Goal: Information Seeking & Learning: Learn about a topic

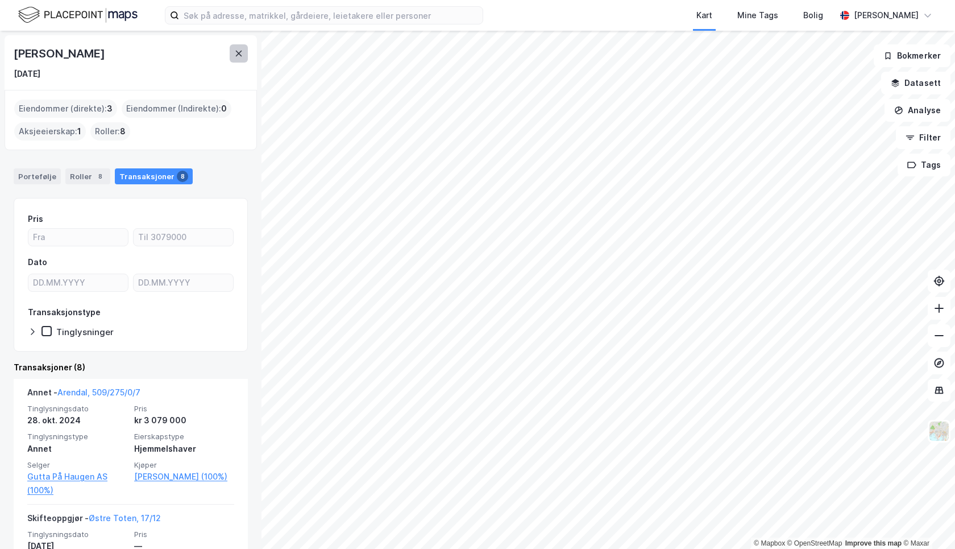
click at [238, 53] on icon at bounding box center [239, 54] width 6 height 6
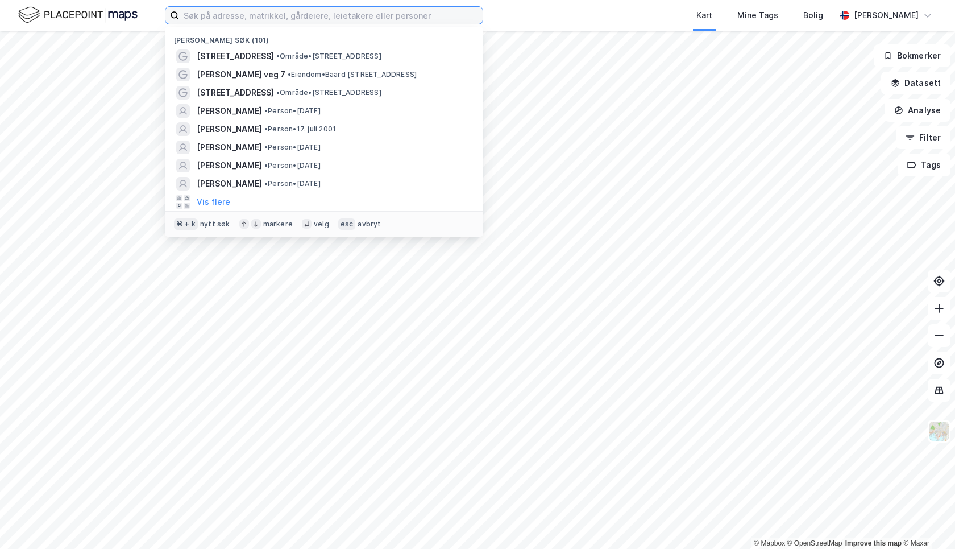
click at [237, 21] on input at bounding box center [331, 15] width 304 height 17
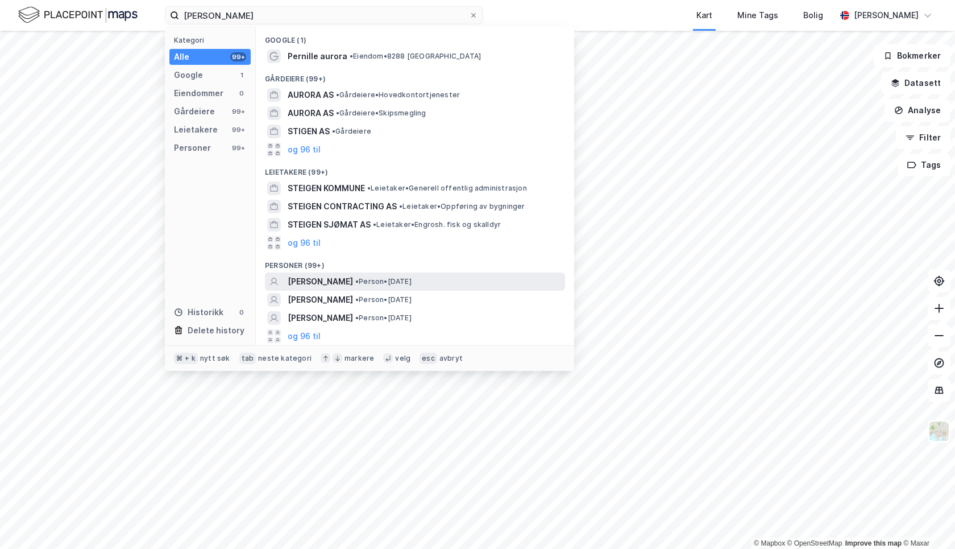
click at [350, 279] on span "[PERSON_NAME]" at bounding box center [320, 282] width 65 height 14
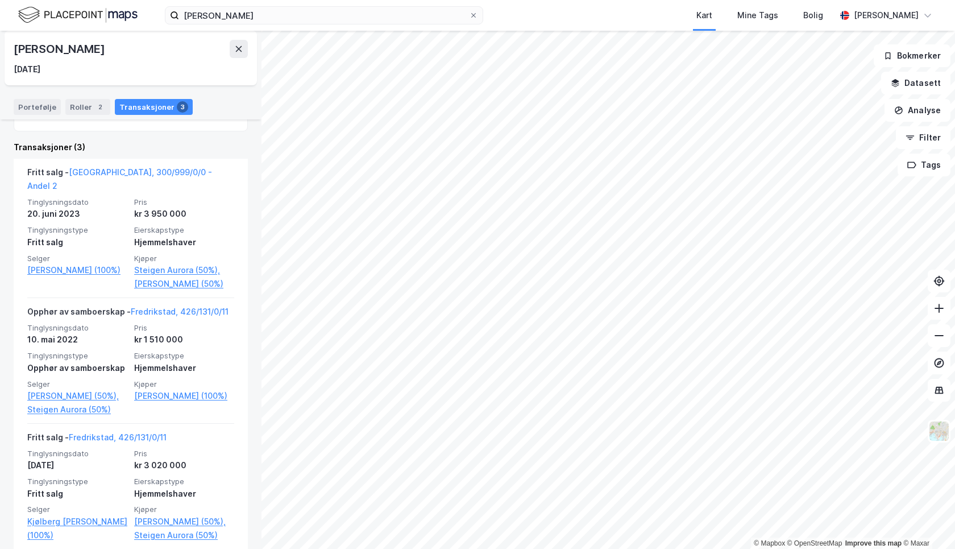
scroll to position [125, 0]
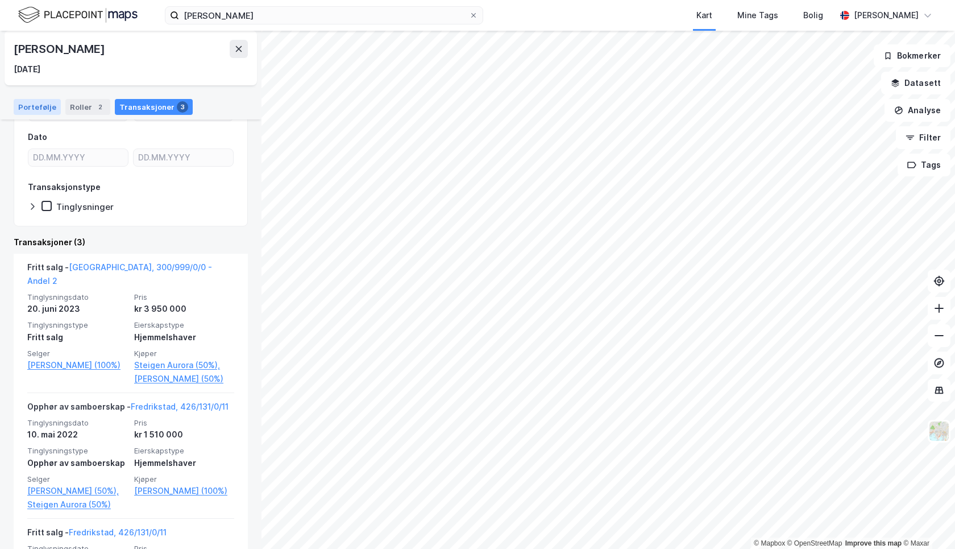
click at [35, 108] on div "Portefølje" at bounding box center [37, 107] width 47 height 16
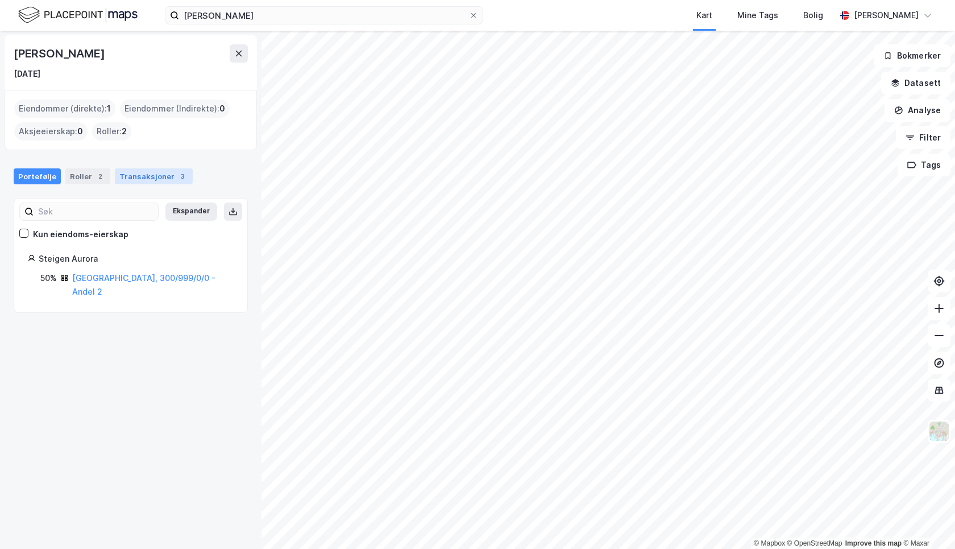
click at [149, 181] on div "Transaksjoner 3" at bounding box center [154, 176] width 78 height 16
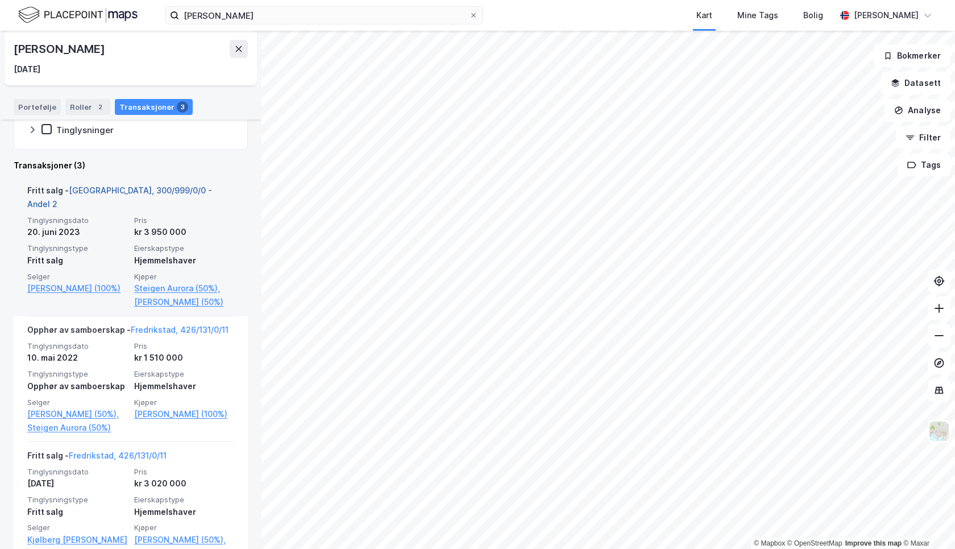
scroll to position [220, 0]
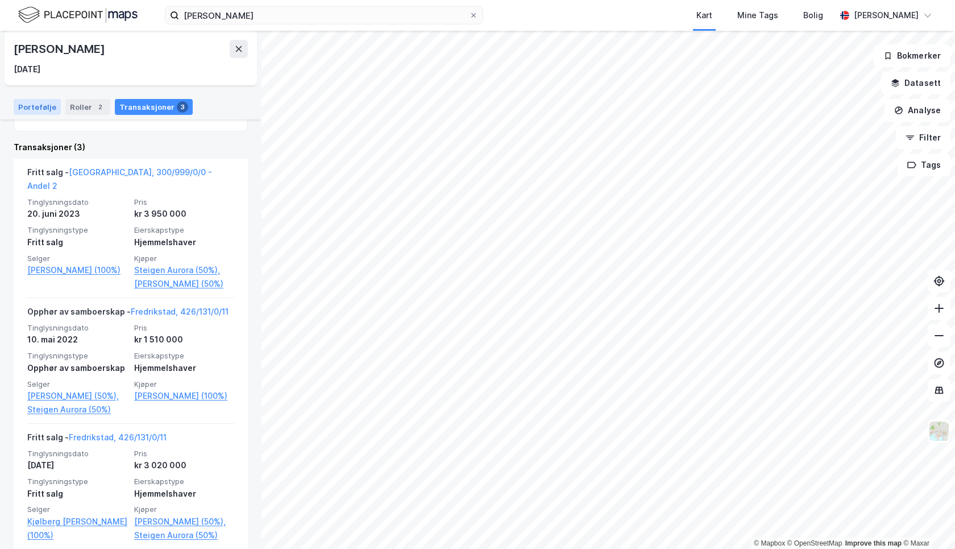
click at [34, 105] on div "Portefølje" at bounding box center [37, 107] width 47 height 16
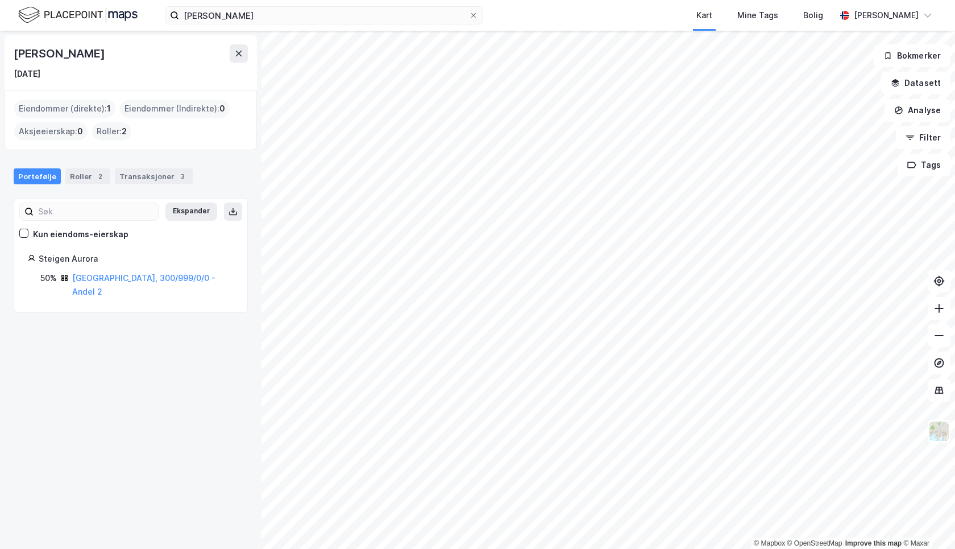
click at [183, 349] on div "[PERSON_NAME] [DATE] Eiendommer (direkte) : 1 Eiendommer (Indirekte) : 0 Aksjee…" at bounding box center [131, 290] width 262 height 518
click at [80, 175] on div "Roller 2" at bounding box center [87, 176] width 45 height 16
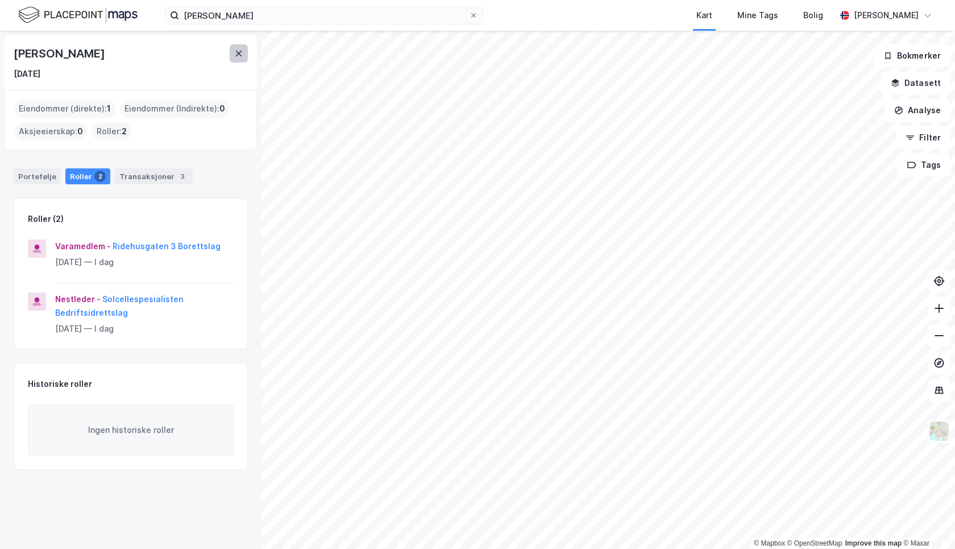
click at [239, 52] on icon at bounding box center [239, 54] width 6 height 6
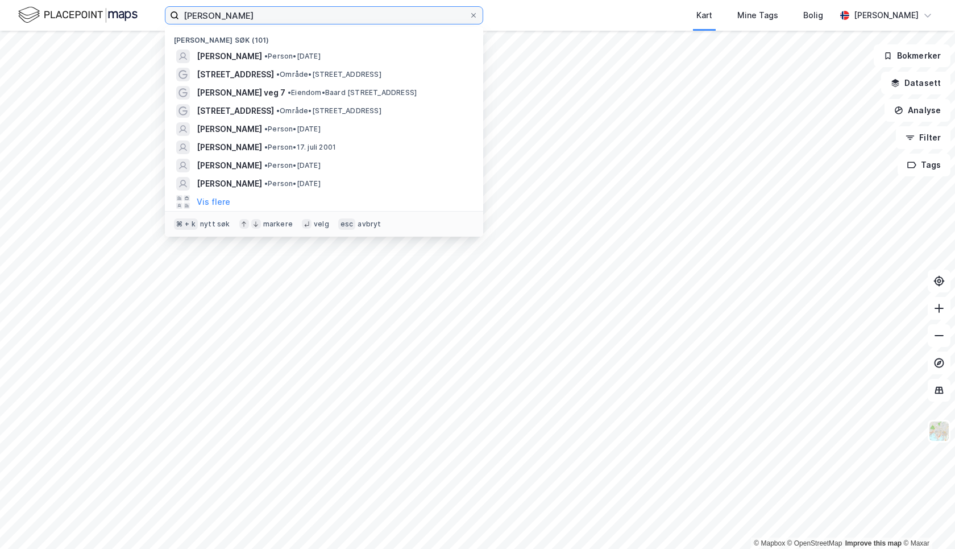
click at [260, 16] on input "[PERSON_NAME]" at bounding box center [324, 15] width 290 height 17
drag, startPoint x: 266, startPoint y: 17, endPoint x: 165, endPoint y: 15, distance: 100.7
click at [165, 15] on label "[PERSON_NAME]" at bounding box center [324, 15] width 318 height 18
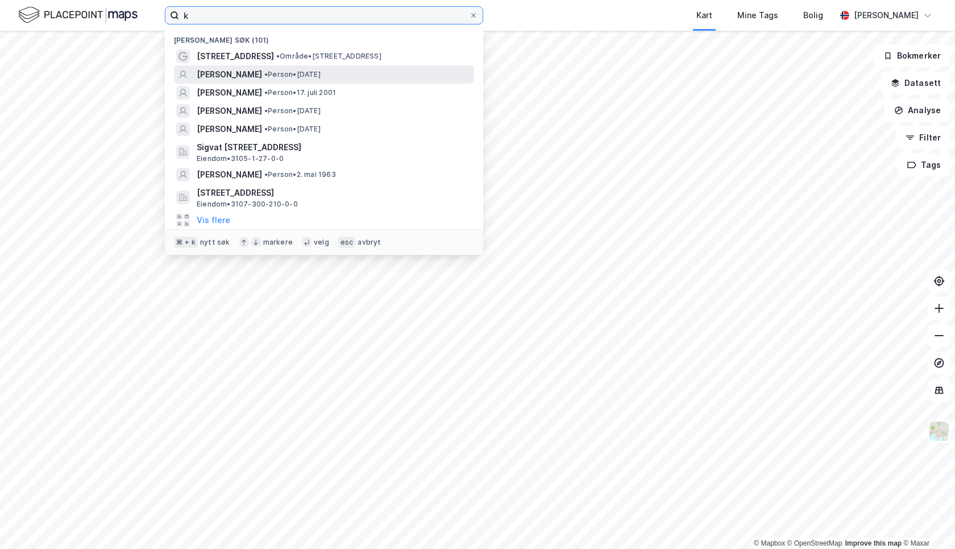
type input "k"
click at [258, 75] on span "[PERSON_NAME]" at bounding box center [229, 75] width 65 height 14
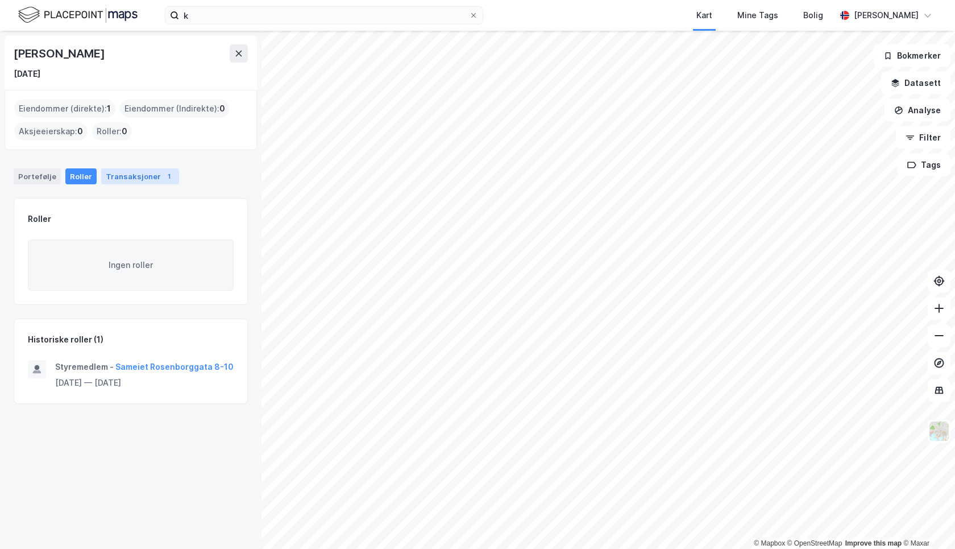
click at [144, 177] on div "Transaksjoner 1" at bounding box center [140, 176] width 78 height 16
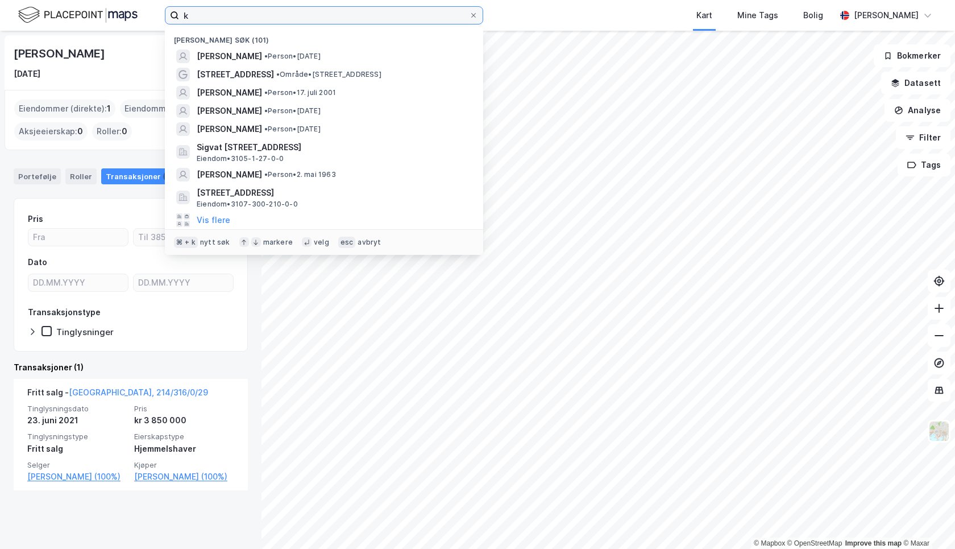
click at [210, 18] on input "k" at bounding box center [324, 15] width 290 height 17
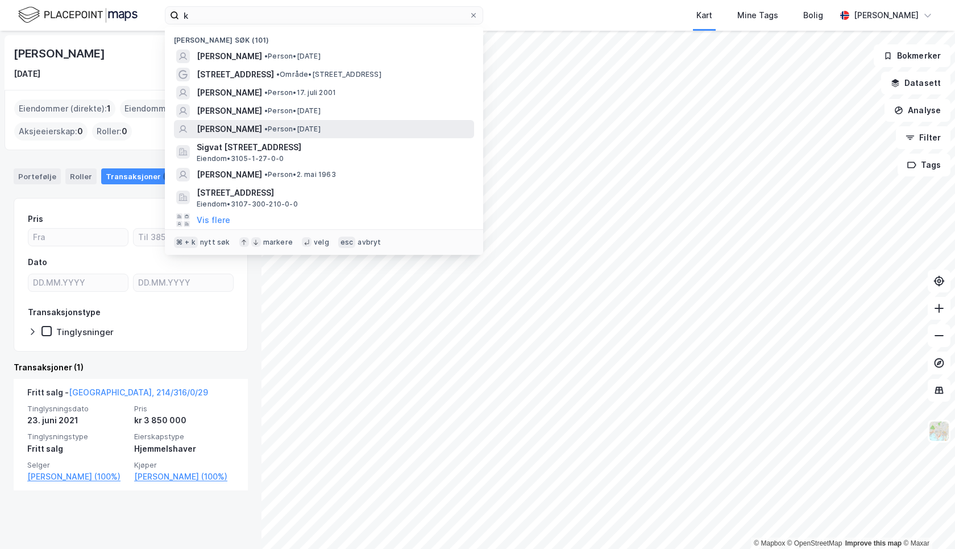
click at [262, 126] on span "[PERSON_NAME]" at bounding box center [229, 129] width 65 height 14
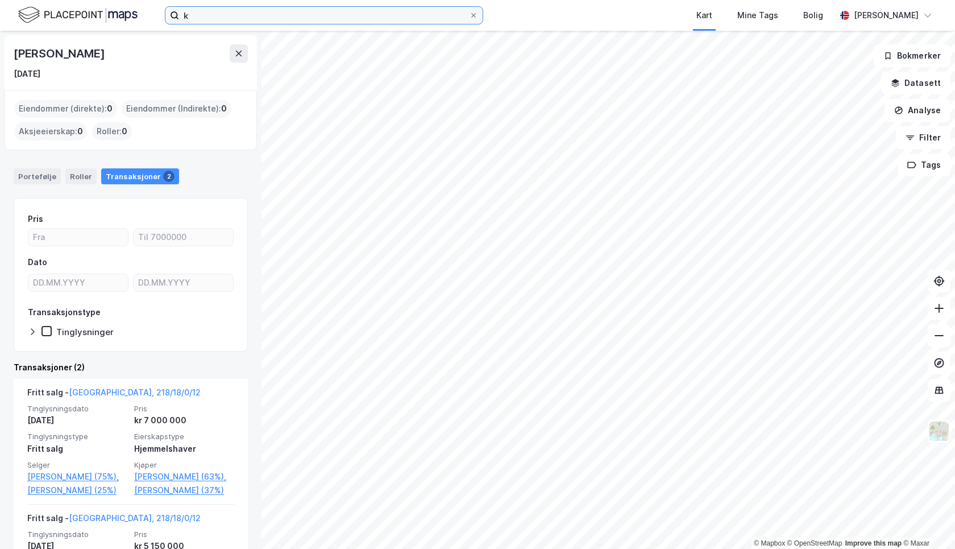
click at [197, 20] on input "k" at bounding box center [324, 15] width 290 height 17
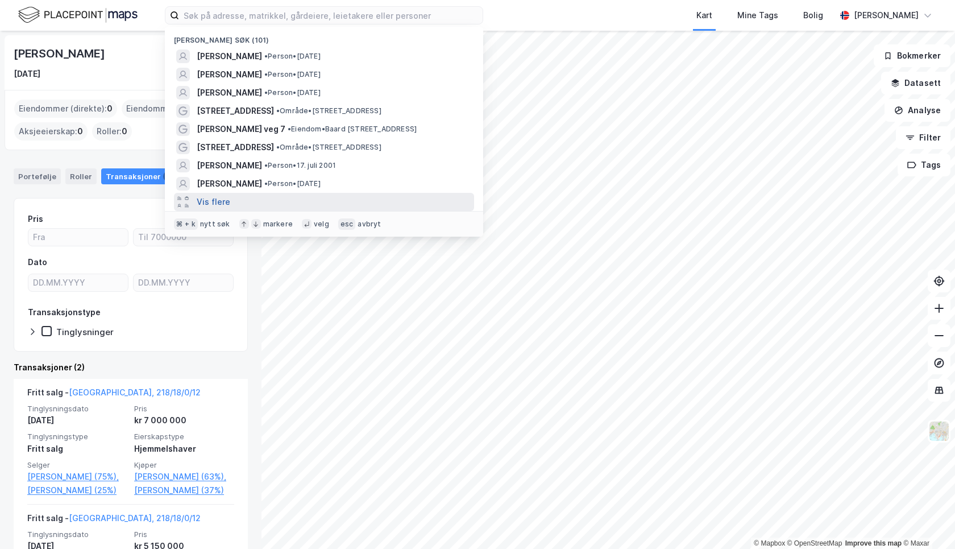
click at [218, 200] on button "Vis flere" at bounding box center [214, 202] width 34 height 14
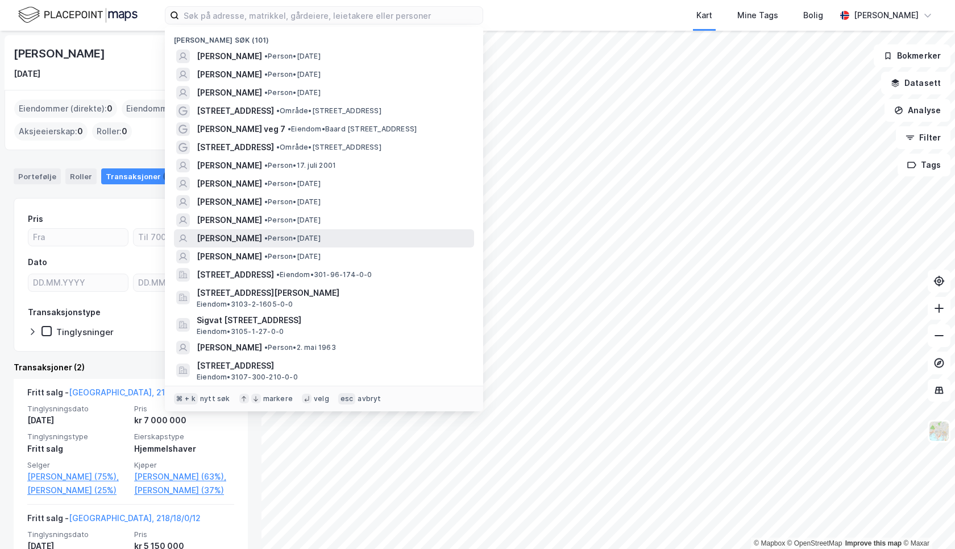
click at [246, 238] on span "[PERSON_NAME]" at bounding box center [229, 238] width 65 height 14
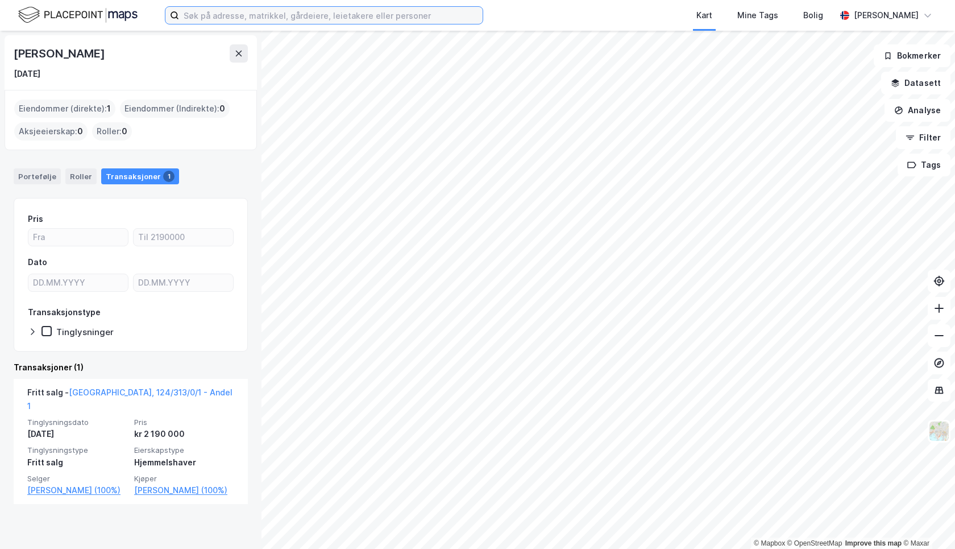
click at [233, 14] on input at bounding box center [331, 15] width 304 height 17
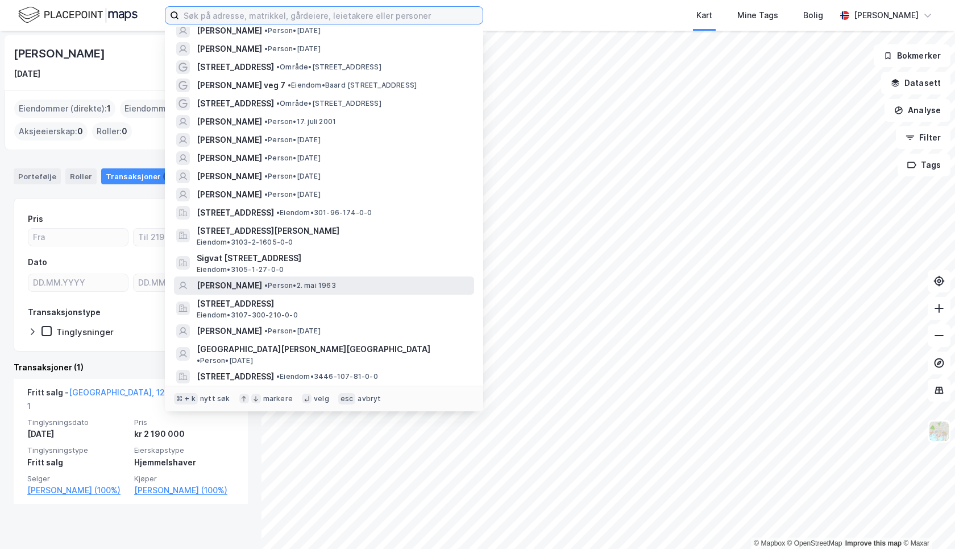
scroll to position [64, 0]
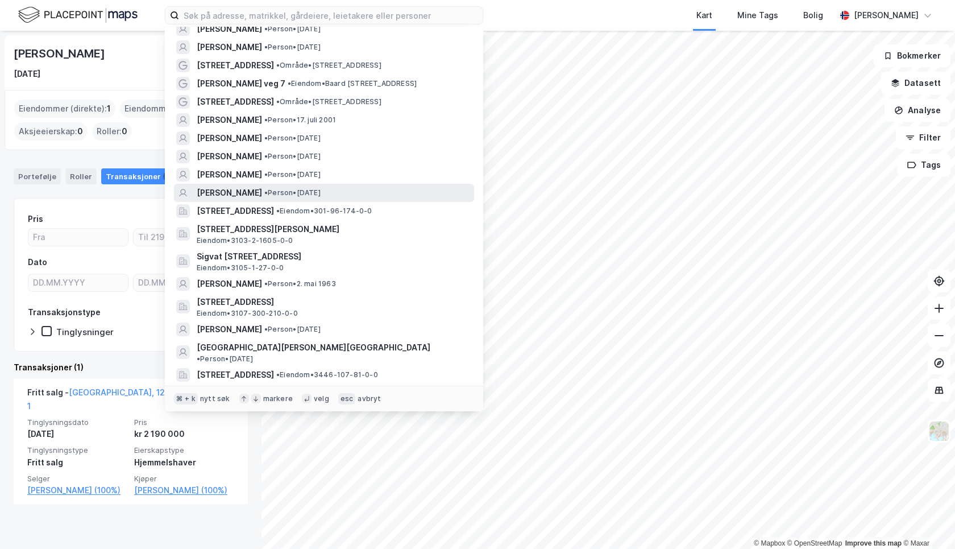
click at [236, 188] on span "[PERSON_NAME]" at bounding box center [229, 193] width 65 height 14
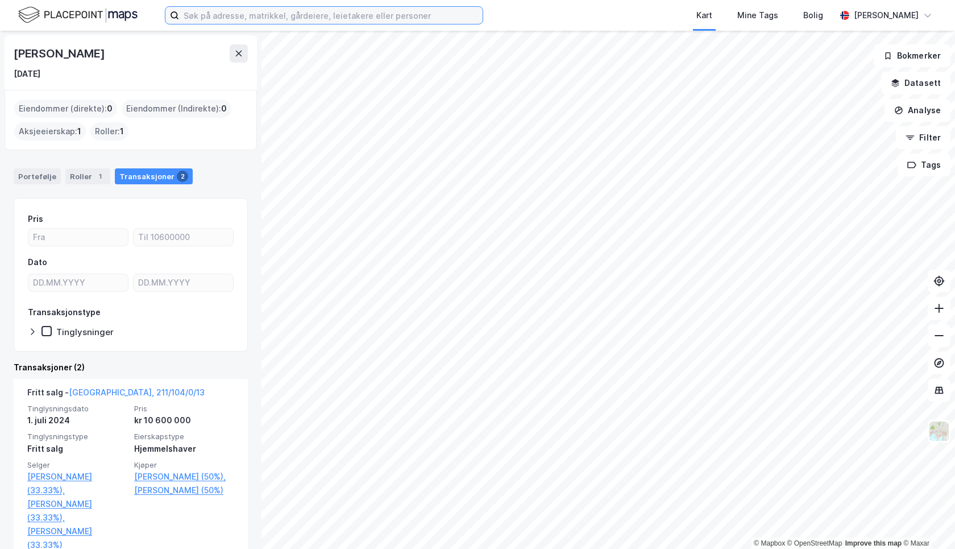
click at [259, 8] on input at bounding box center [331, 15] width 304 height 17
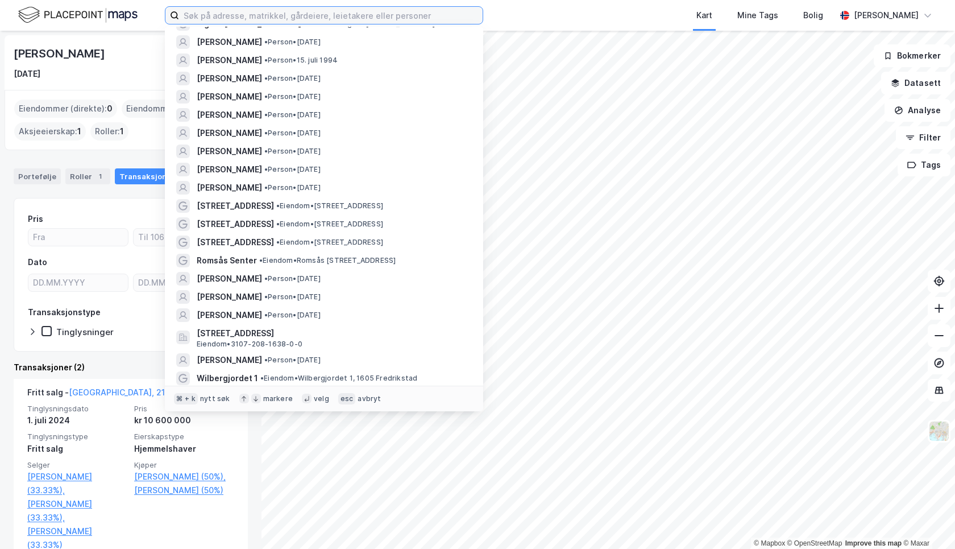
scroll to position [470, 0]
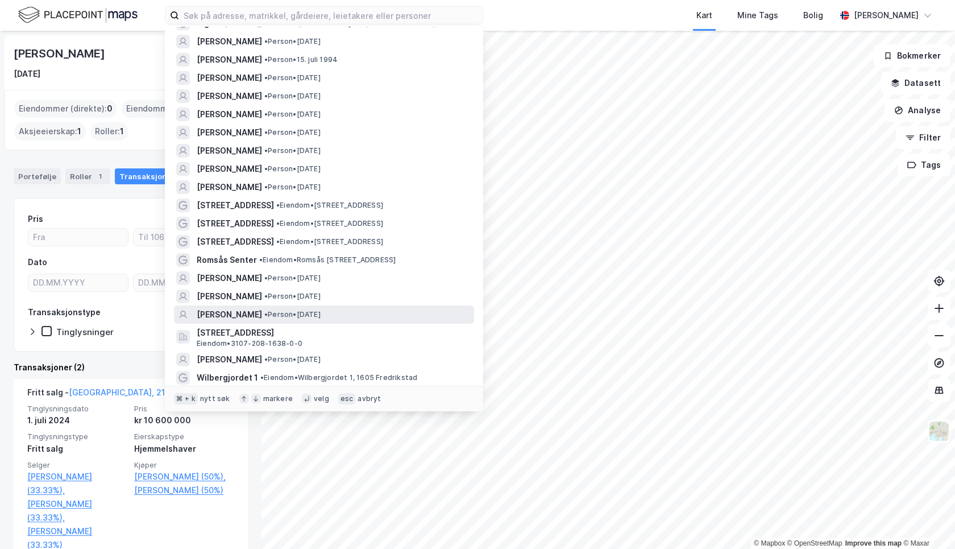
click at [262, 308] on span "[PERSON_NAME]" at bounding box center [229, 315] width 65 height 14
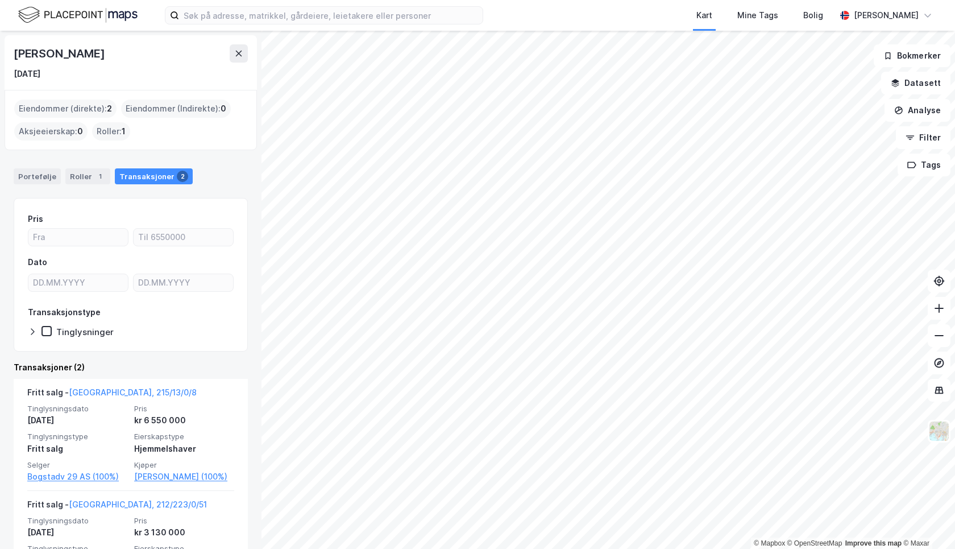
scroll to position [94, 0]
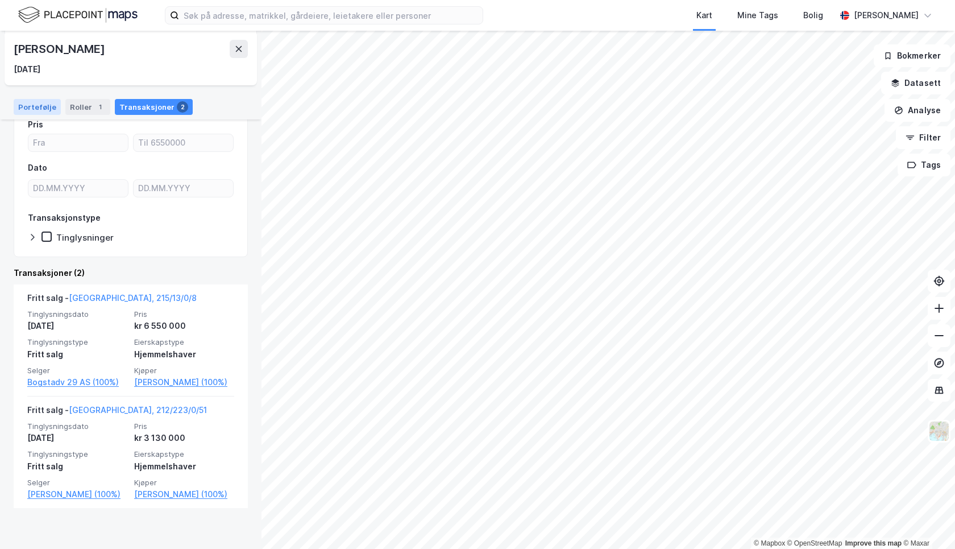
click at [44, 102] on div "Portefølje" at bounding box center [37, 107] width 47 height 16
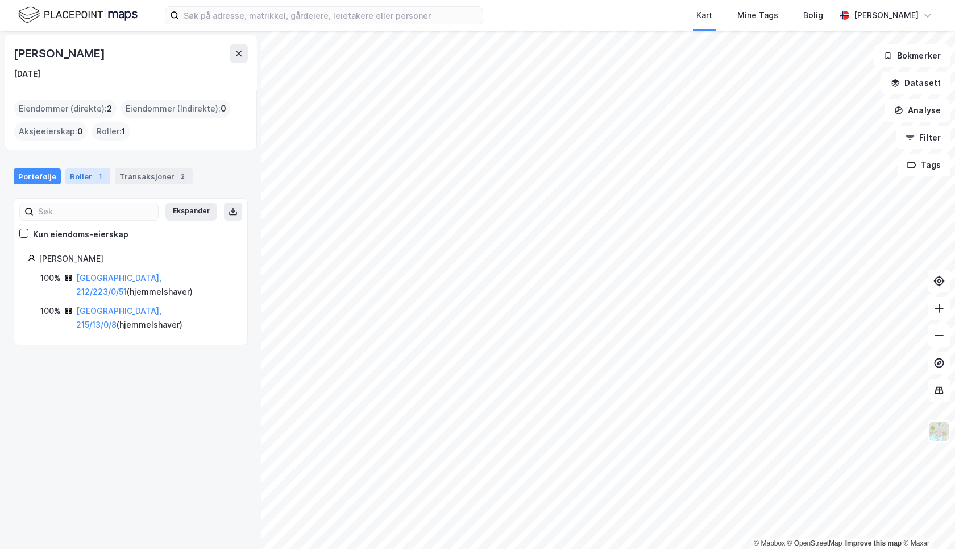
click at [85, 172] on div "Roller 1" at bounding box center [87, 176] width 45 height 16
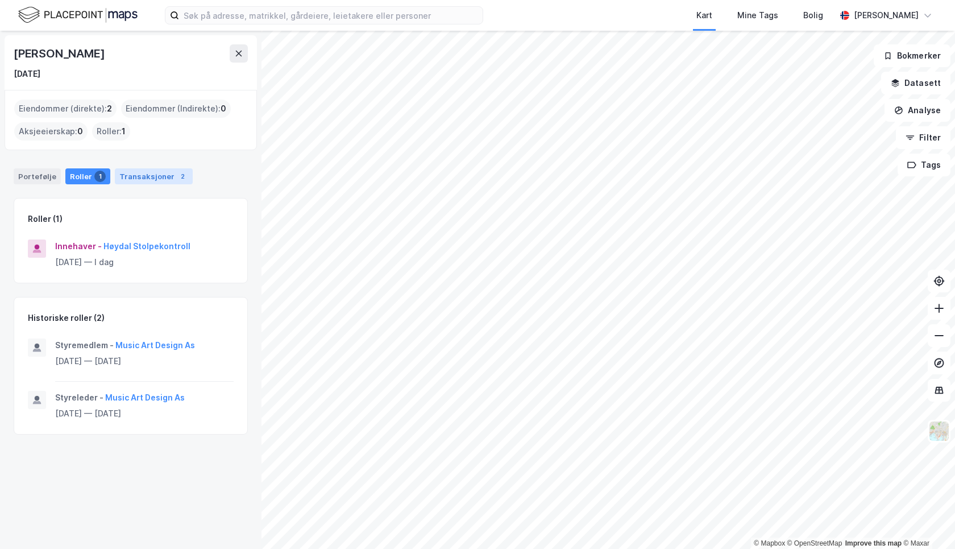
click at [136, 175] on div "Transaksjoner 2" at bounding box center [154, 176] width 78 height 16
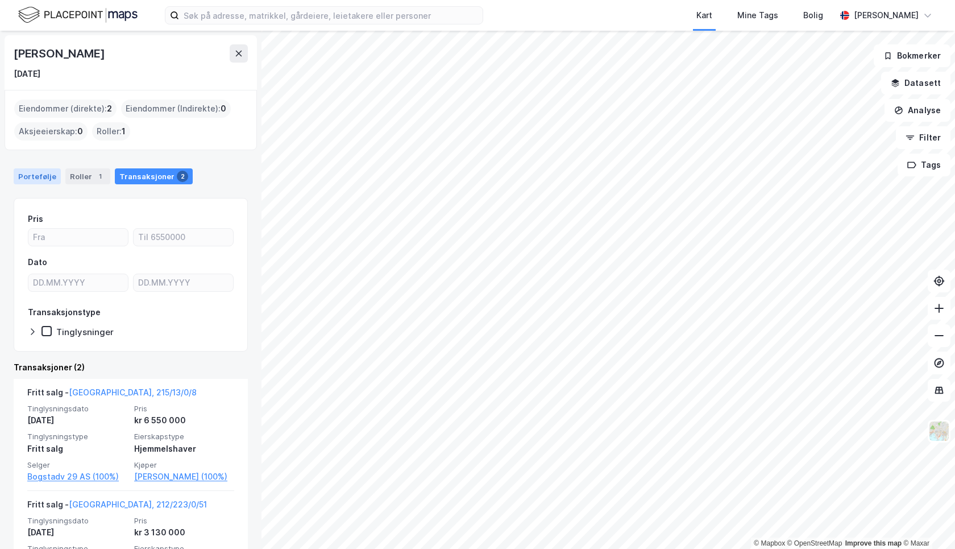
click at [30, 173] on div "Portefølje" at bounding box center [37, 176] width 47 height 16
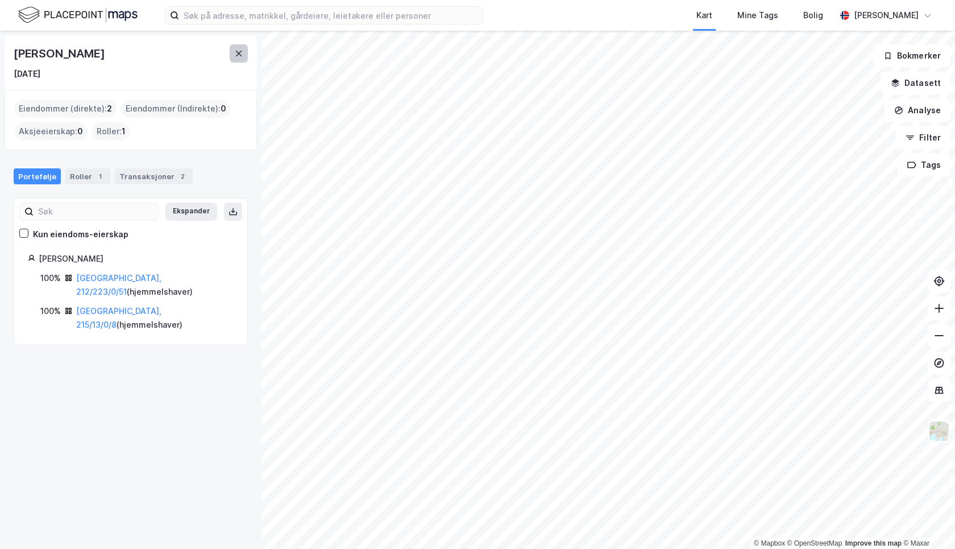
click at [237, 56] on icon at bounding box center [238, 53] width 9 height 9
